Goal: Task Accomplishment & Management: Complete application form

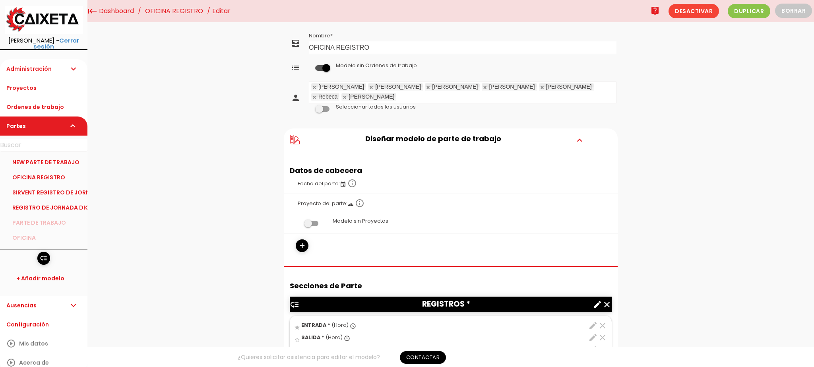
click at [530, 89] on ul "Cristina Jose David José Luis Adrián Rebeca Antonio" at bounding box center [462, 92] width 307 height 21
click at [444, 24] on link "Guardar" at bounding box center [431, 27] width 48 height 14
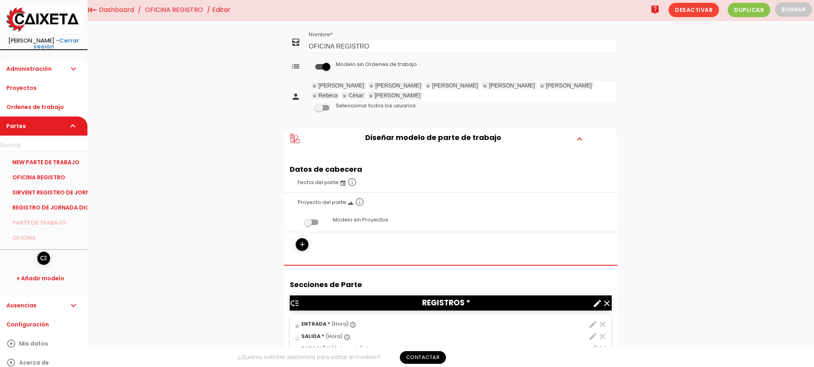
scroll to position [12, 0]
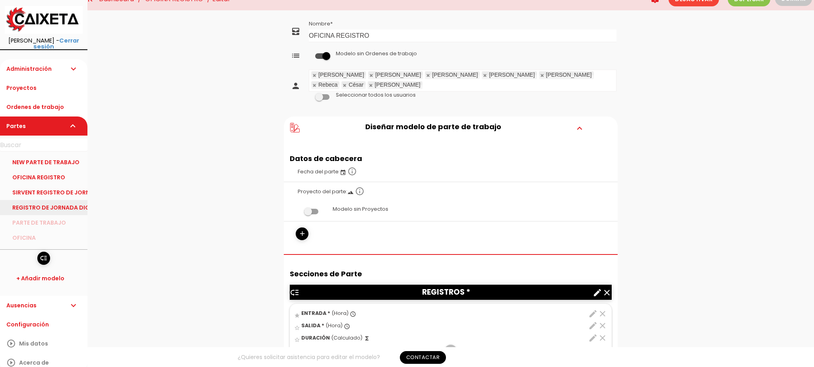
click at [64, 204] on link "REGISTRO DE JORNADA DIGITAL" at bounding box center [43, 207] width 87 height 15
